Goal: Information Seeking & Learning: Understand process/instructions

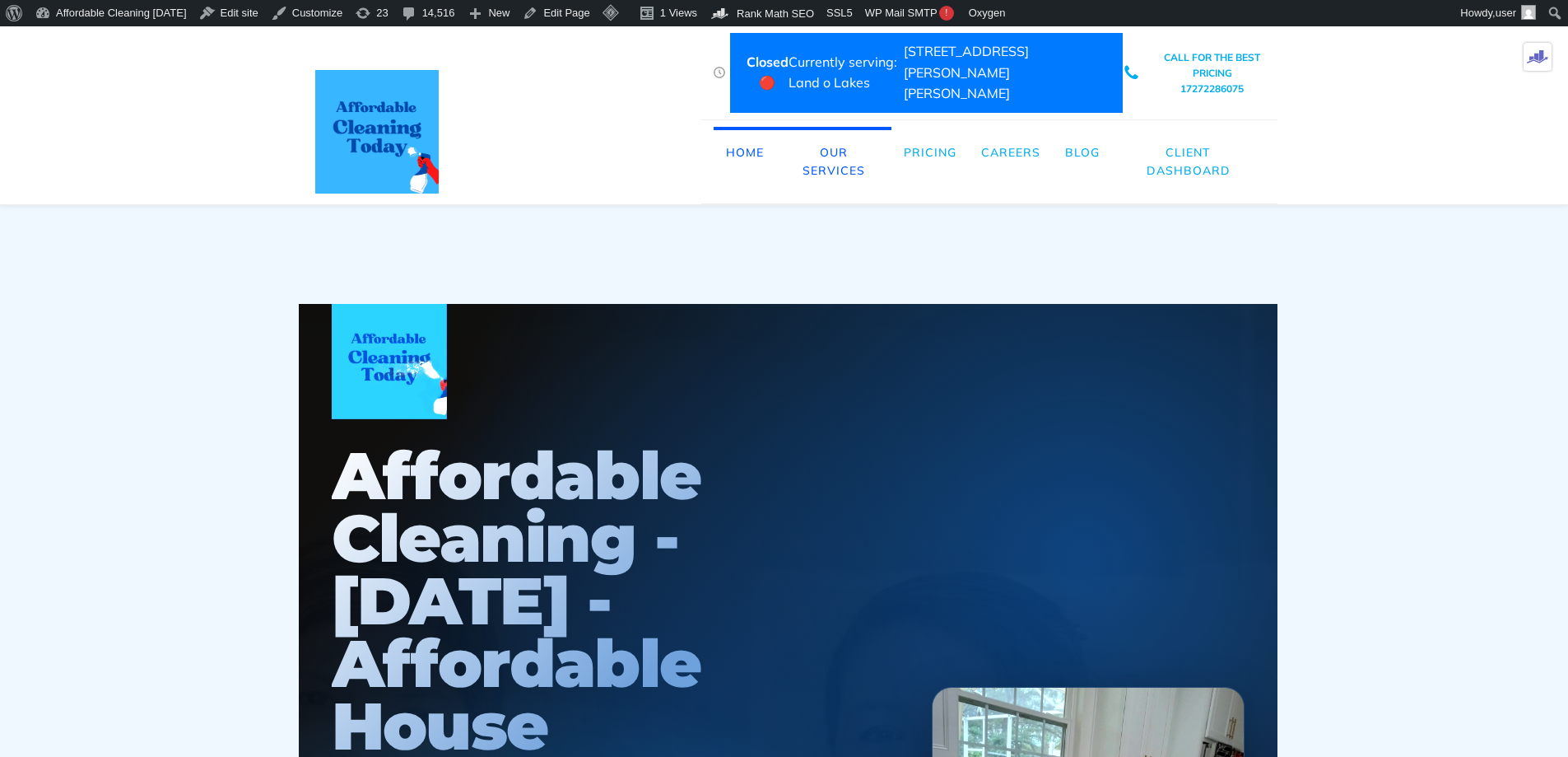
scroll to position [14415, 0]
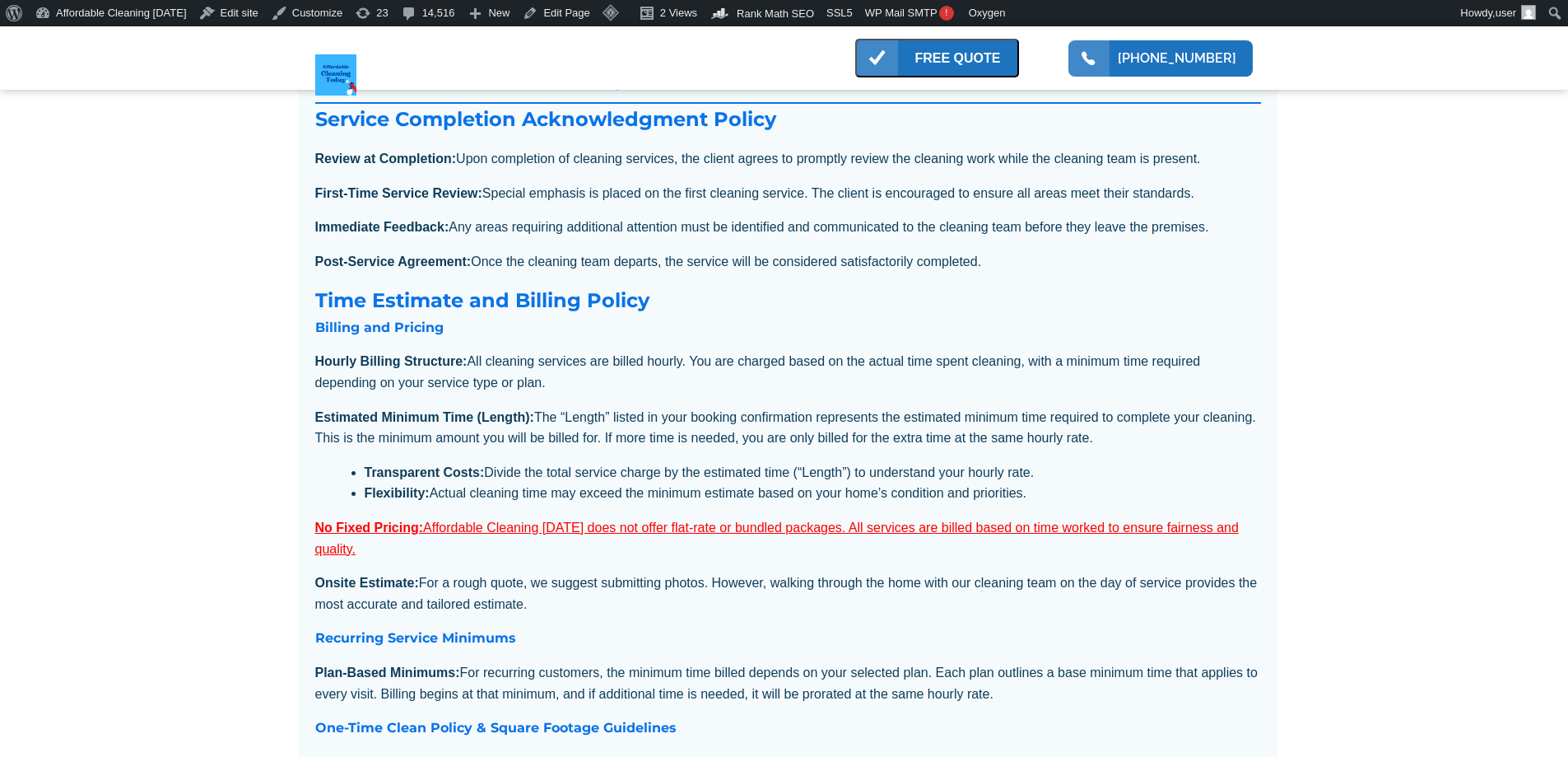
scroll to position [577, 0]
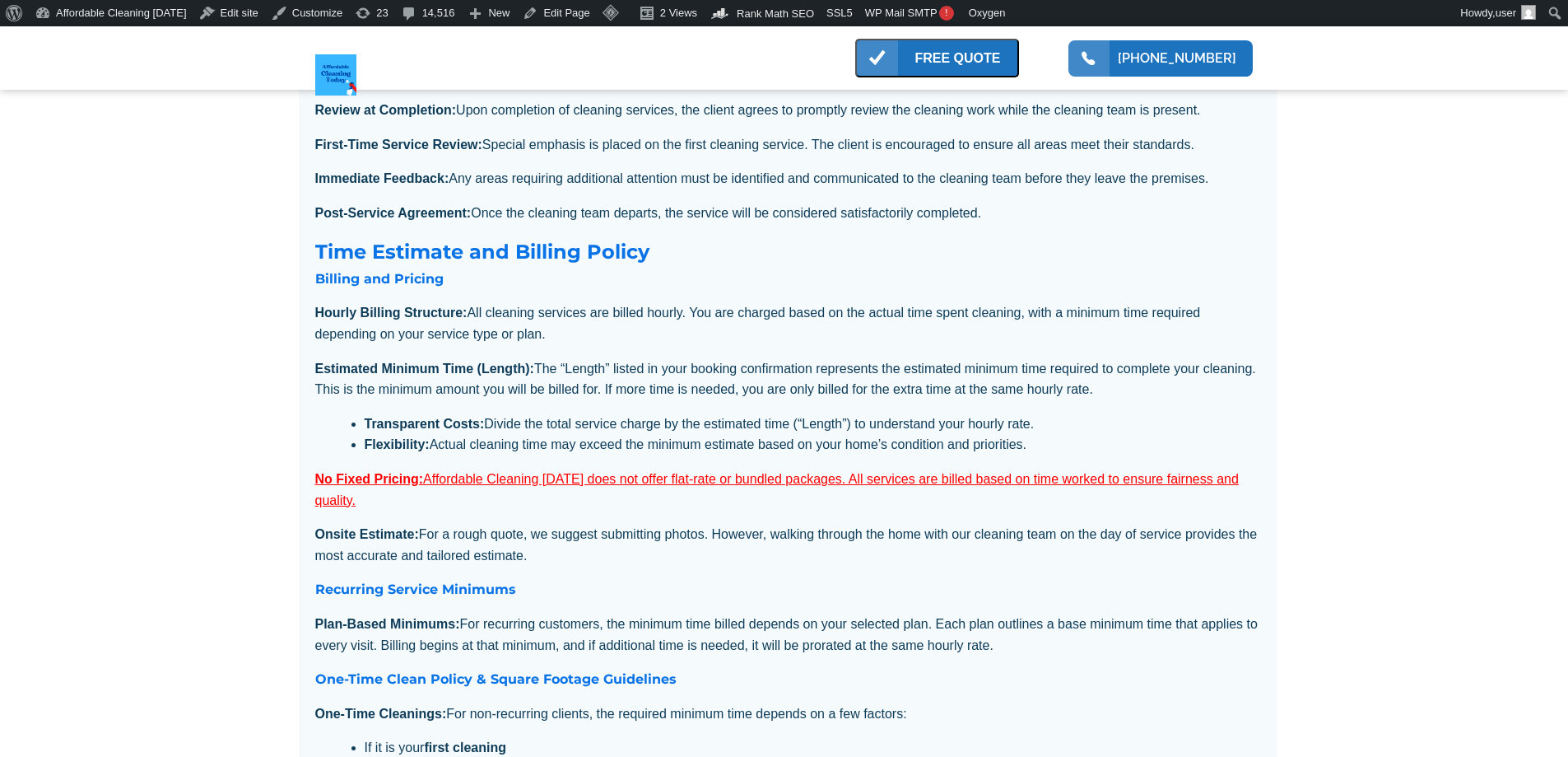
drag, startPoint x: 1131, startPoint y: 423, endPoint x: 313, endPoint y: 385, distance: 818.9
click at [313, 385] on div "Affordable Cleaning [DATE] Policies Service Completion Acknowledgment Policy Re…" at bounding box center [788, 678] width 979 height 1385
click at [1050, 435] on li "Transparent Costs: Divide the total service charge by the estimated time (“Leng…" at bounding box center [812, 424] width 897 height 21
drag, startPoint x: 1046, startPoint y: 462, endPoint x: 307, endPoint y: 398, distance: 741.8
click at [302, 396] on div "Affordable Cleaning [DATE] Policies Service Completion Acknowledgment Policy Re…" at bounding box center [788, 678] width 979 height 1385
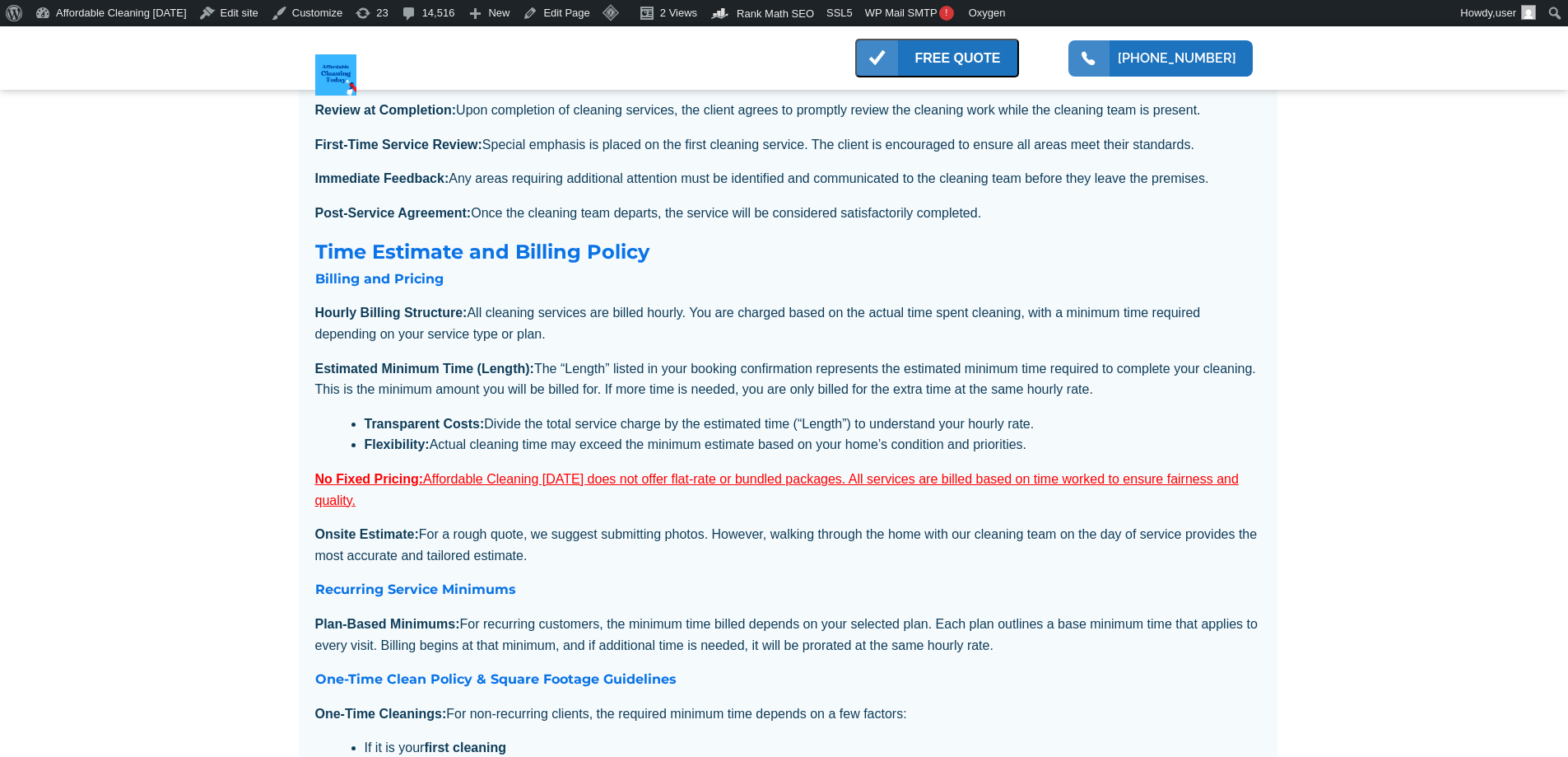
click at [316, 268] on h3 "Time Estimate and Billing Policy" at bounding box center [788, 251] width 946 height 32
drag, startPoint x: 315, startPoint y: 282, endPoint x: 1071, endPoint y: 454, distance: 775.3
click at [1071, 454] on div "Affordable Cleaning [DATE] Policies Service Completion Acknowledgment Policy Re…" at bounding box center [788, 678] width 979 height 1385
copy div "Time Estimate and Billing Policy Billing and Pricing Hourly Billing Structure: …"
